Goal: Information Seeking & Learning: Find specific fact

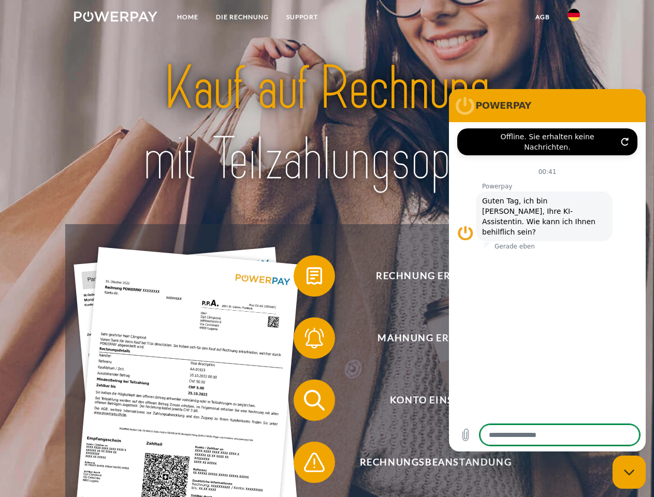
click at [116, 18] on img at bounding box center [115, 16] width 83 height 10
click at [574, 18] on img at bounding box center [574, 15] width 12 height 12
click at [542, 17] on link "agb" at bounding box center [543, 17] width 32 height 19
click at [307, 278] on span at bounding box center [299, 276] width 52 height 52
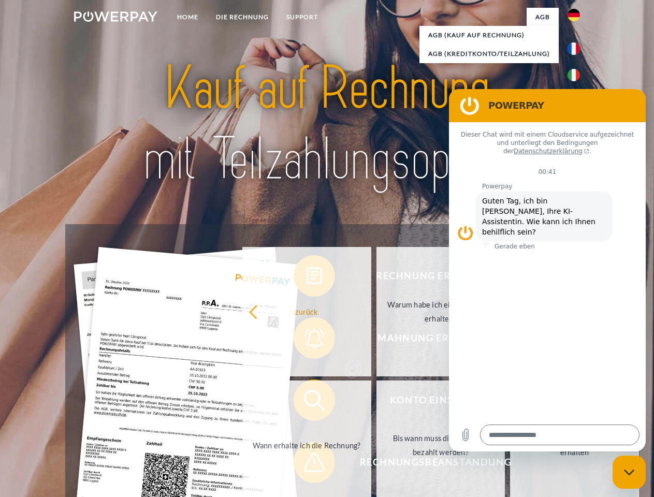
click at [307, 340] on div "Rechnung erhalten? Mahnung erhalten? Konto einsehen" at bounding box center [326, 431] width 523 height 414
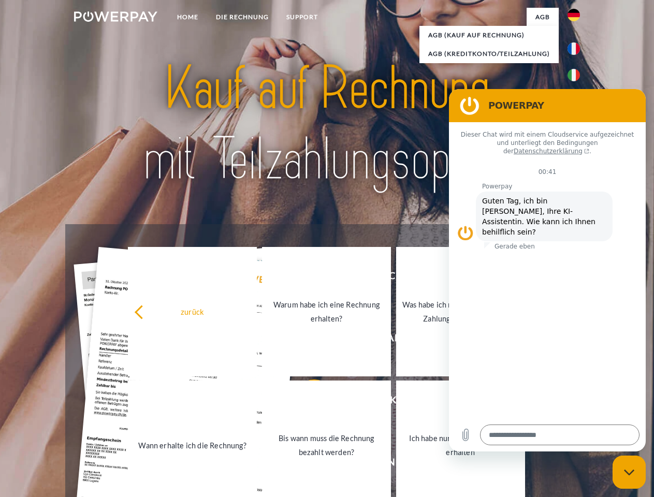
click at [307, 403] on link "Bis wann muss die Rechnung bezahlt werden?" at bounding box center [326, 446] width 129 height 130
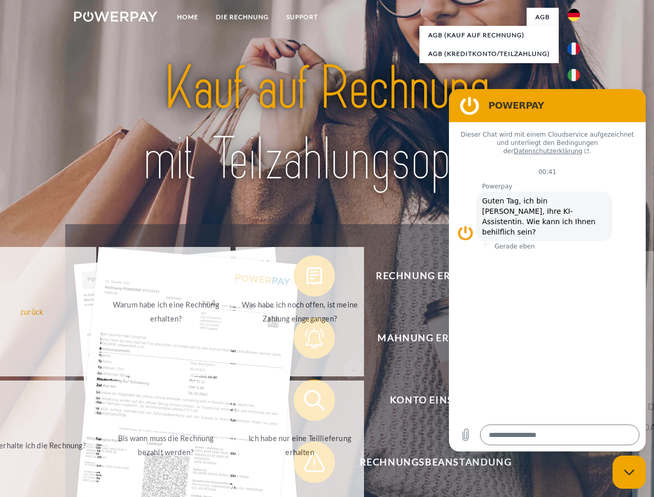
click at [307, 465] on span at bounding box center [299, 463] width 52 height 52
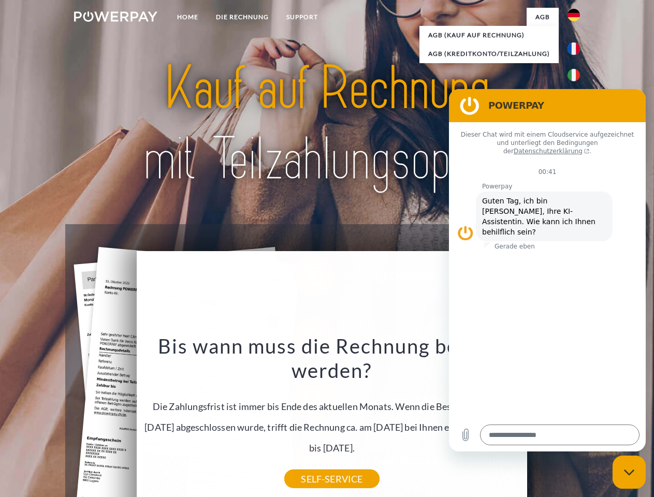
click at [630, 473] on icon "Messaging-Fenster schließen" at bounding box center [629, 472] width 11 height 7
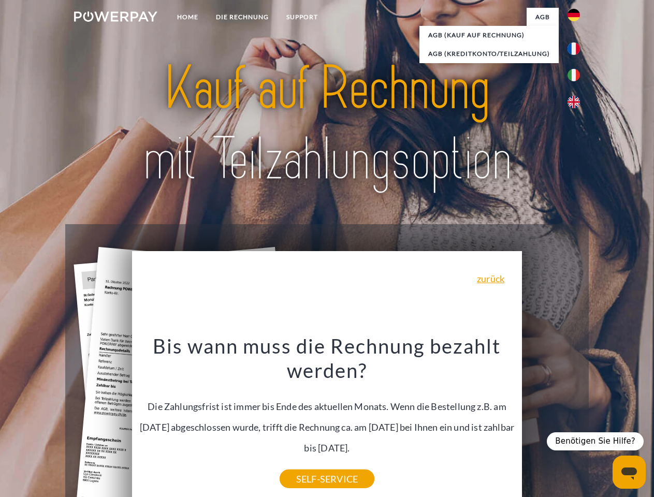
type textarea "*"
